Goal: Task Accomplishment & Management: Use online tool/utility

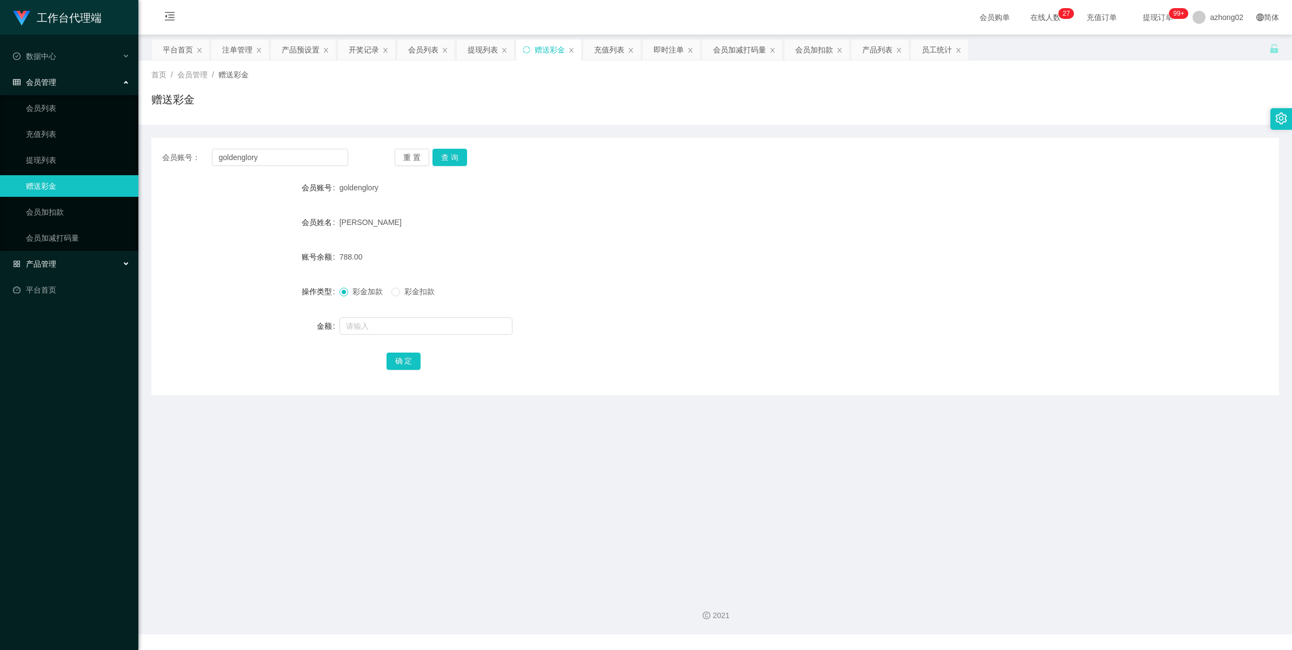
click at [47, 266] on span "产品管理" at bounding box center [34, 263] width 43 height 9
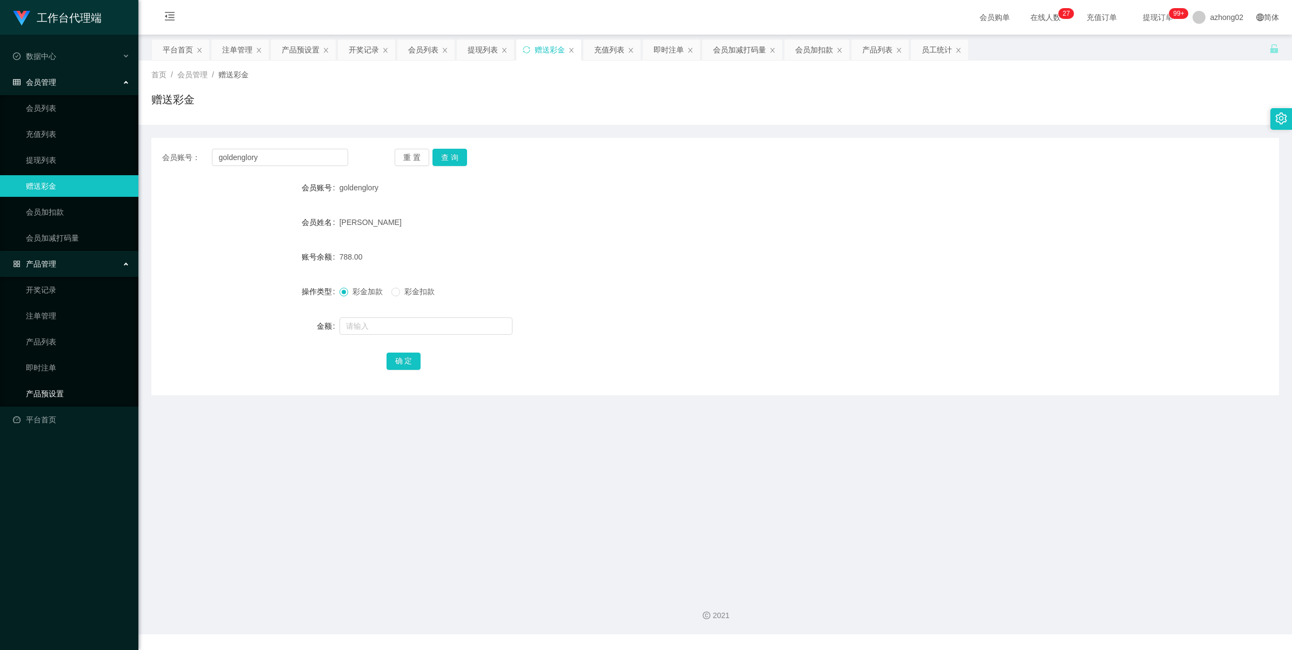
click at [52, 390] on link "产品预设置" at bounding box center [78, 394] width 104 height 22
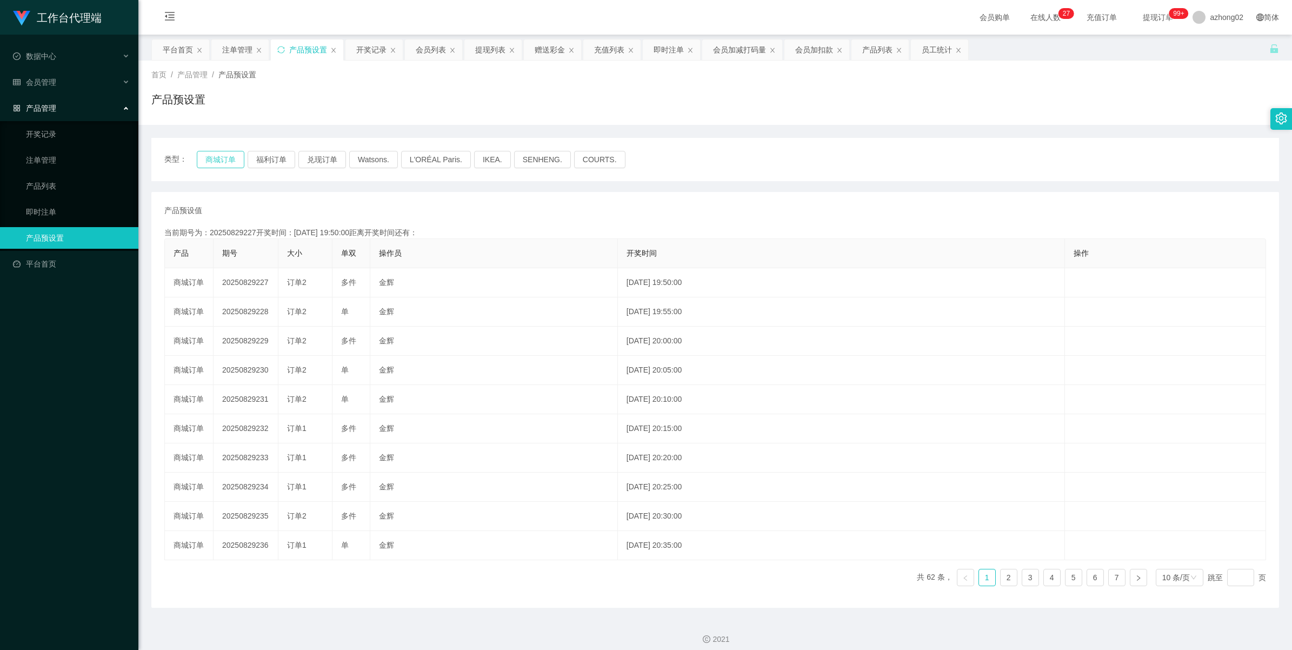
click at [220, 168] on button "商城订单" at bounding box center [221, 159] width 48 height 17
click at [220, 161] on button "商城订单" at bounding box center [221, 159] width 48 height 17
click at [234, 56] on div "注单管理" at bounding box center [237, 49] width 30 height 21
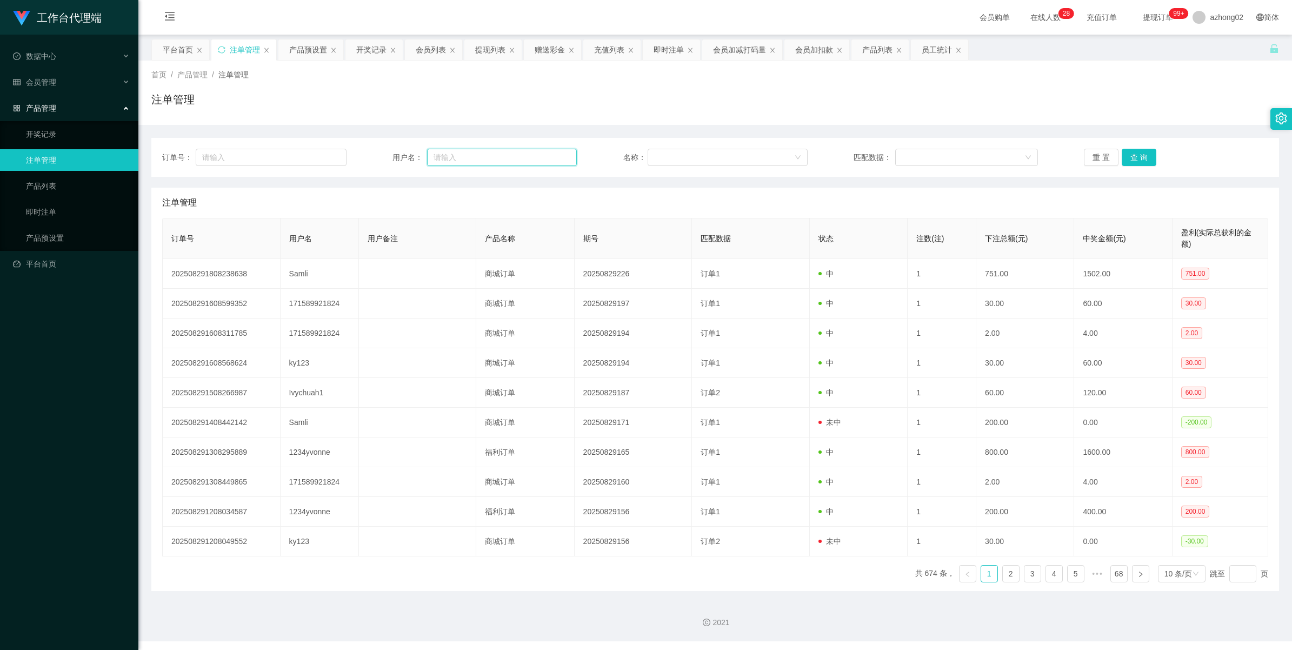
click at [505, 161] on input "text" at bounding box center [502, 157] width 150 height 17
paste input "Samli"
type input "S"
paste input "Samli"
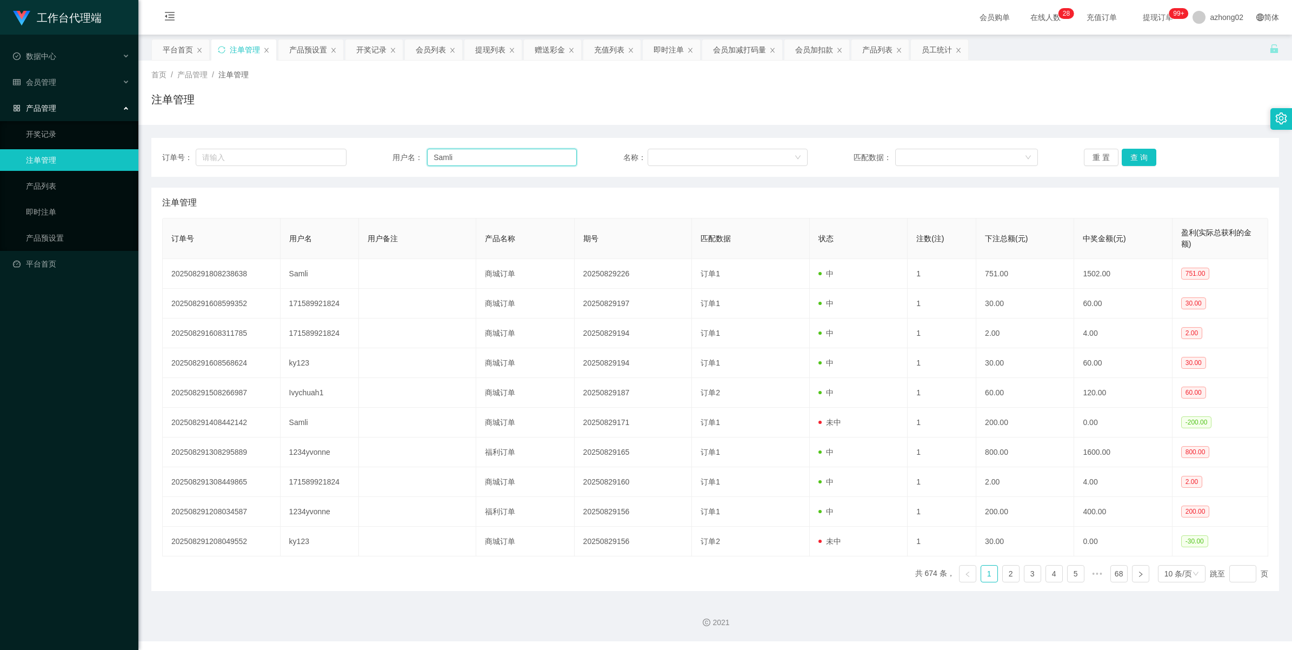
type input "Samli"
click at [1127, 153] on button "查 询" at bounding box center [1138, 157] width 35 height 17
